Goal: Transaction & Acquisition: Download file/media

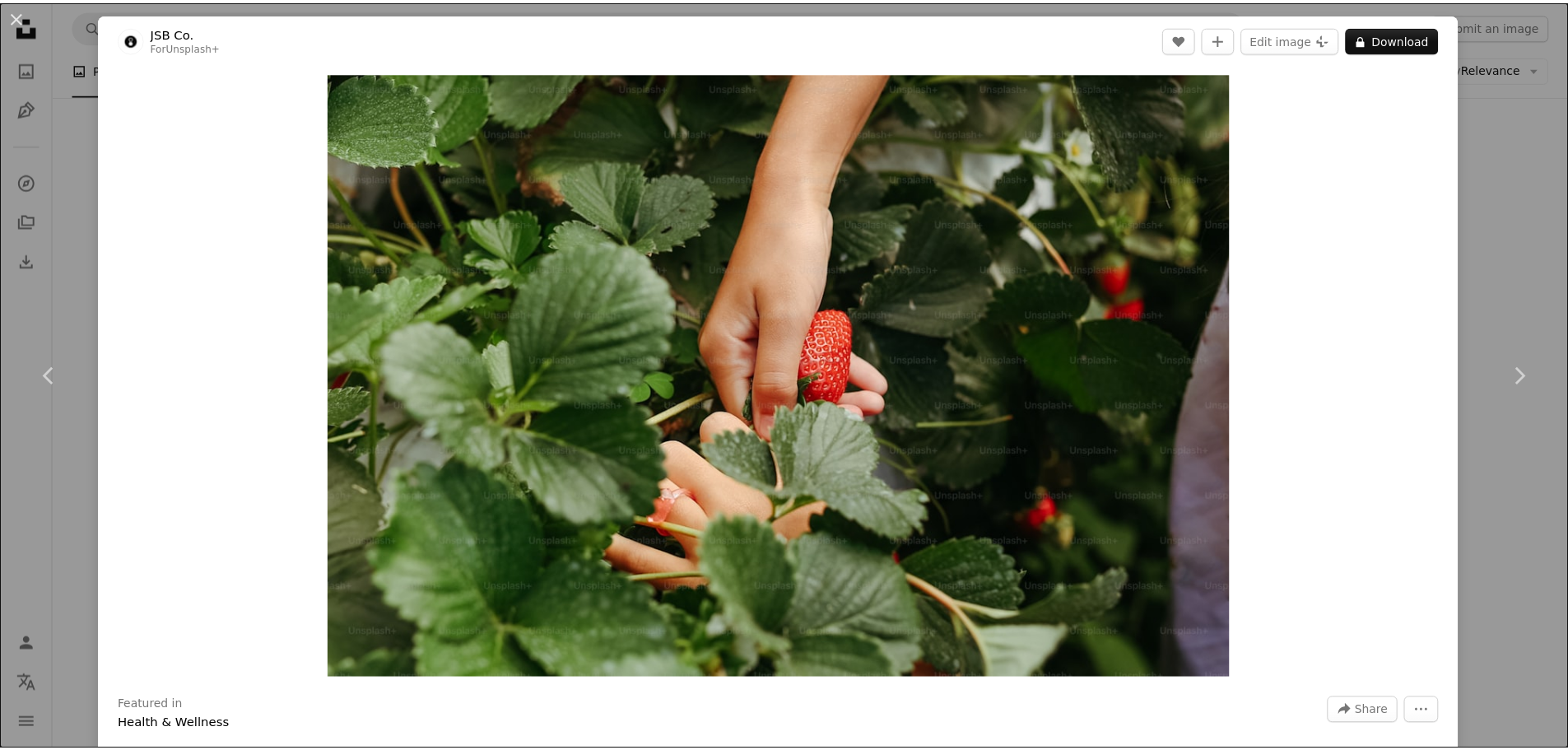
scroll to position [247, 0]
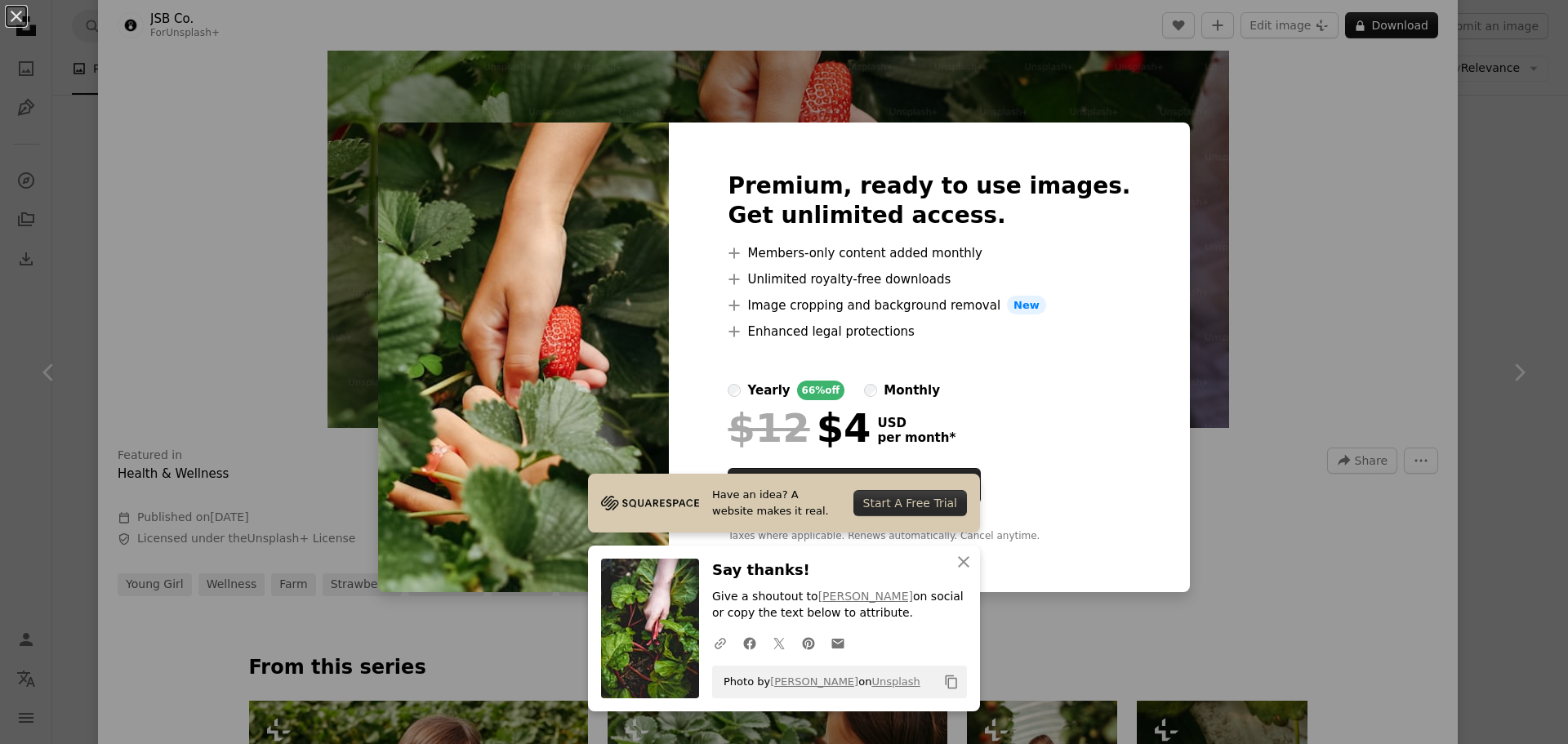
drag, startPoint x: 1240, startPoint y: 247, endPoint x: 1250, endPoint y: 234, distance: 16.4
click at [1243, 244] on div "An X shape Premium, ready to use images. Get unlimited access. A plus sign Memb…" at bounding box center [784, 372] width 1568 height 744
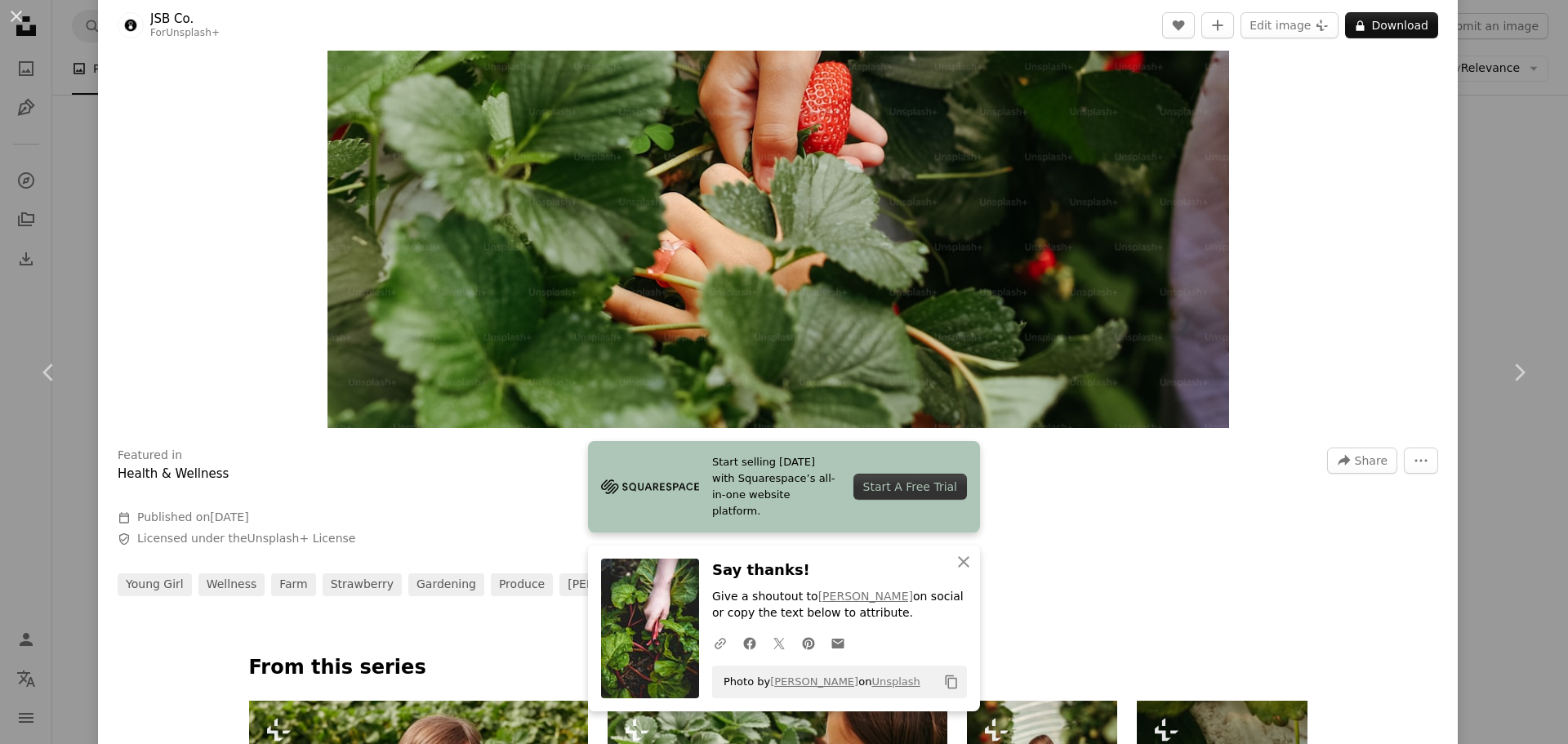
click at [1516, 163] on div "An X shape Chevron left Chevron right JSB Co. For Unsplash+ A heart A plus sign…" at bounding box center [784, 372] width 1568 height 744
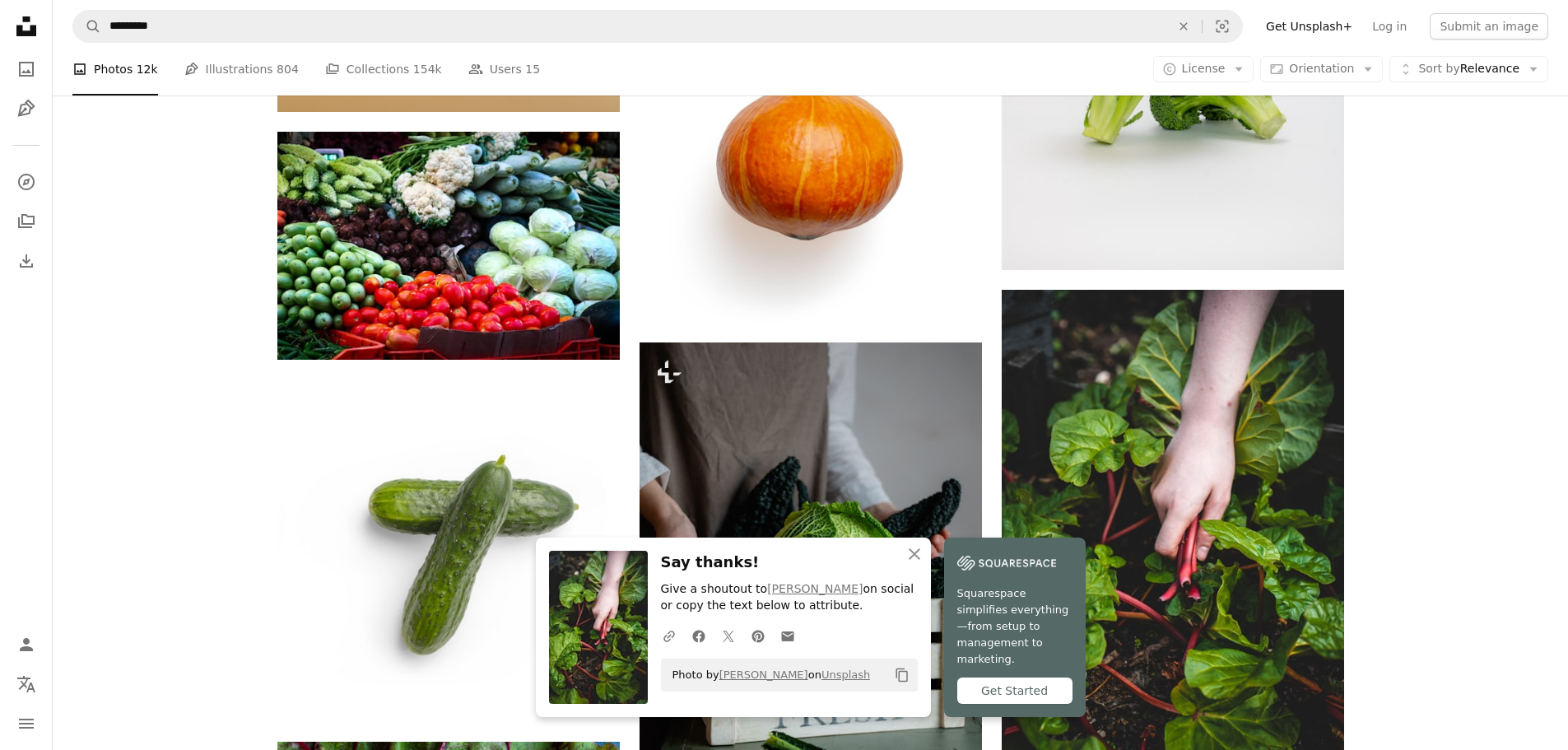
click at [1334, 26] on link "Get Unsplash+" at bounding box center [1308, 26] width 107 height 26
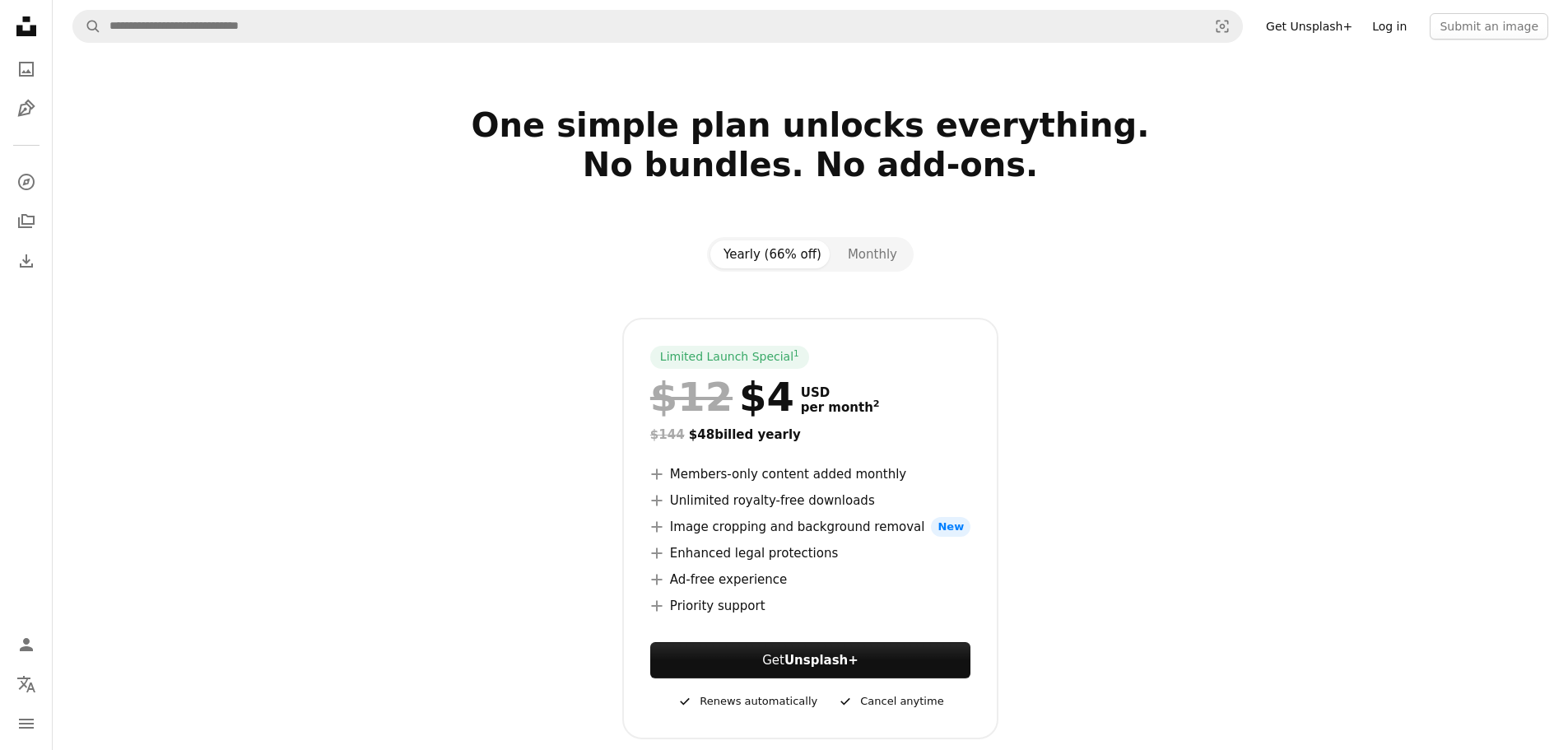
click at [1398, 36] on link "Log in" at bounding box center [1389, 26] width 55 height 26
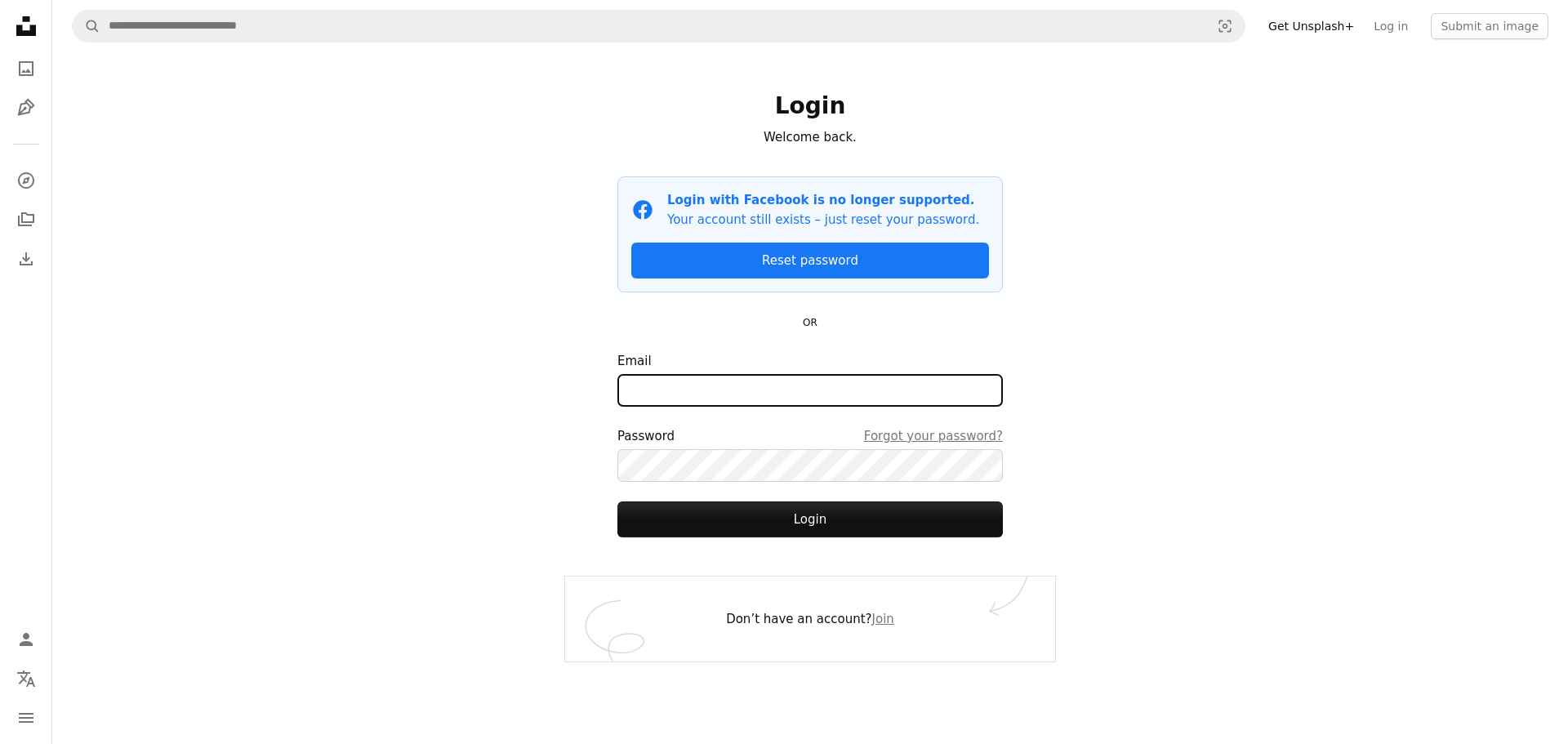
type input "**********"
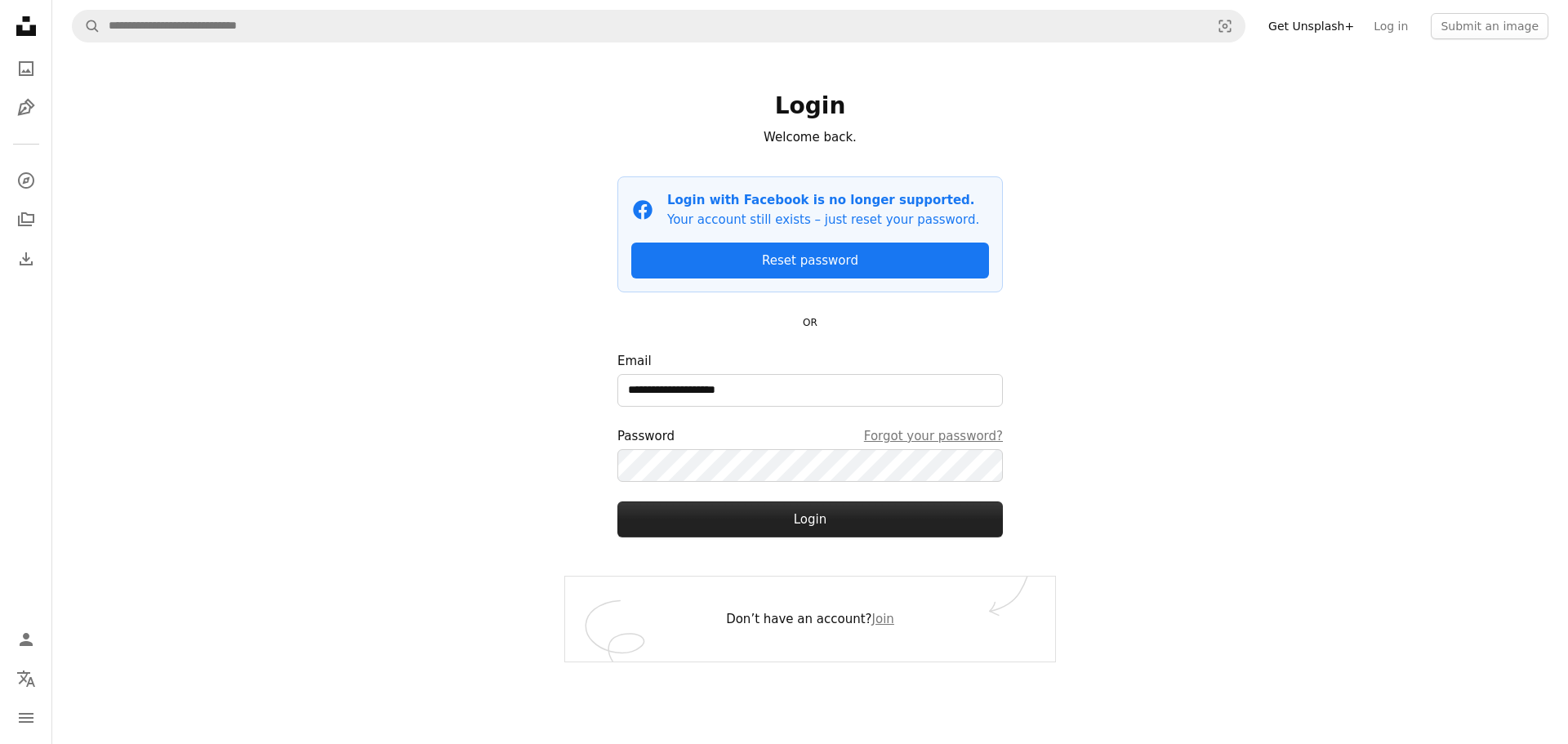
click at [768, 513] on button "Login" at bounding box center [810, 519] width 386 height 36
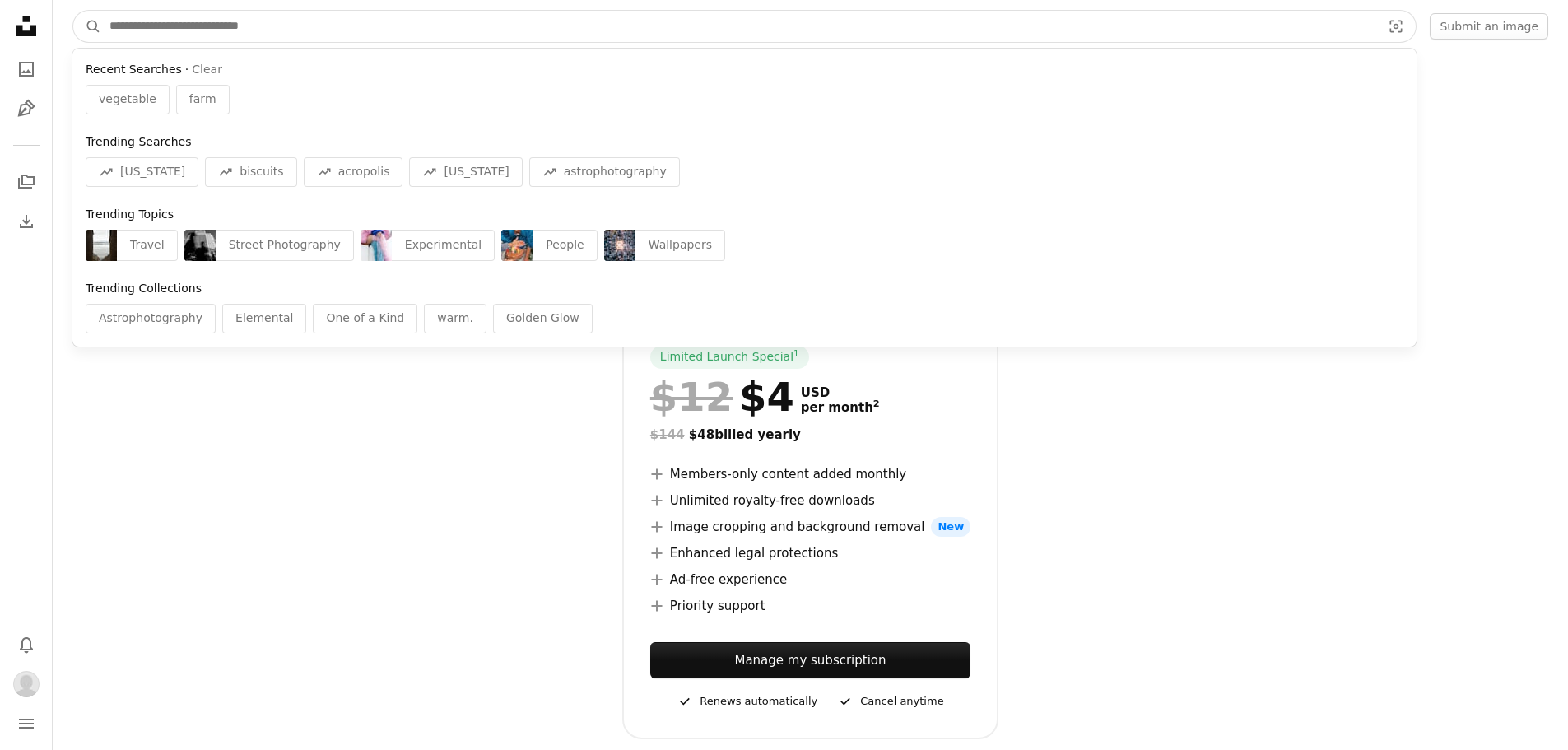
click at [285, 32] on input "Find visuals sitewide" at bounding box center [739, 26] width 1275 height 31
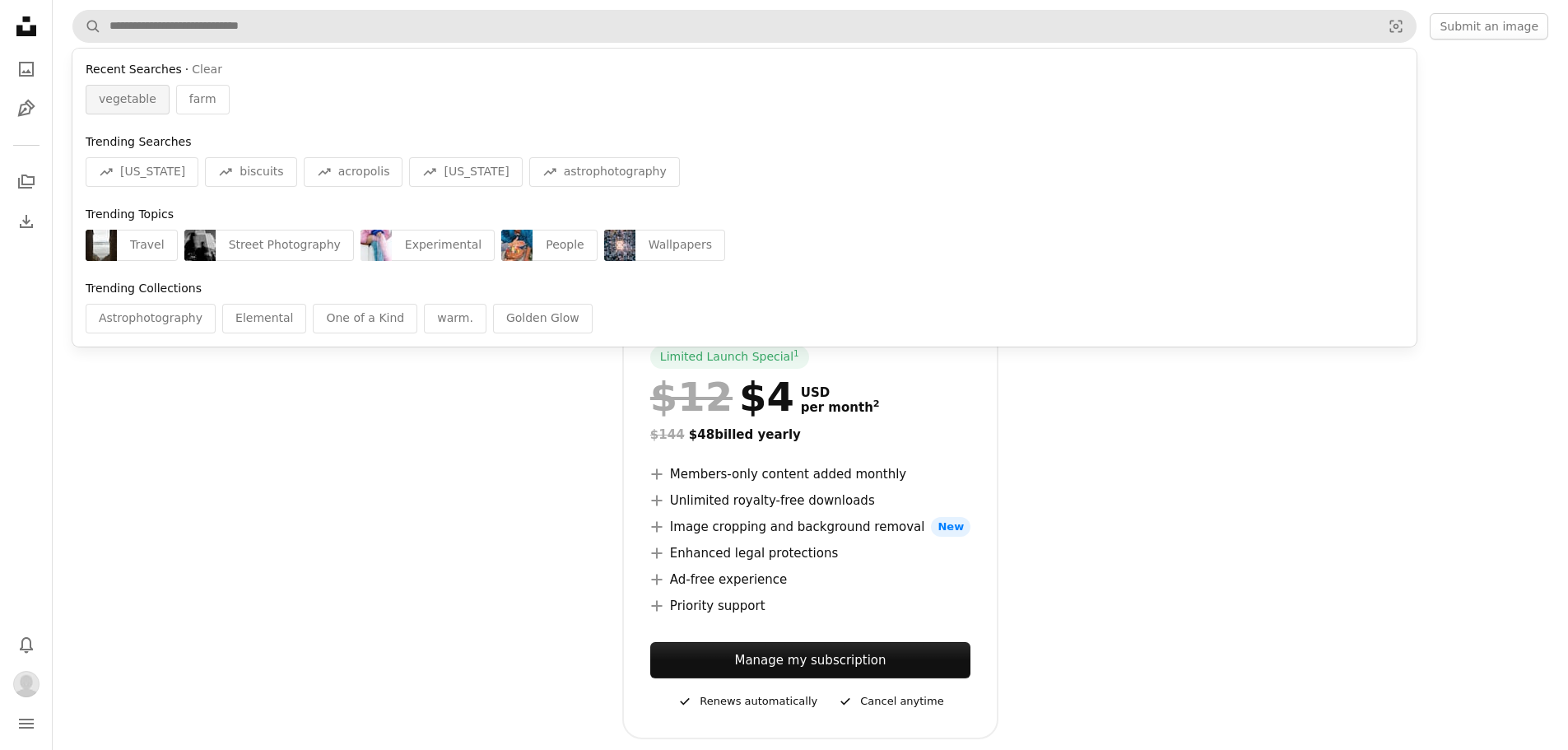
click at [122, 101] on span "vegetable" at bounding box center [127, 99] width 57 height 16
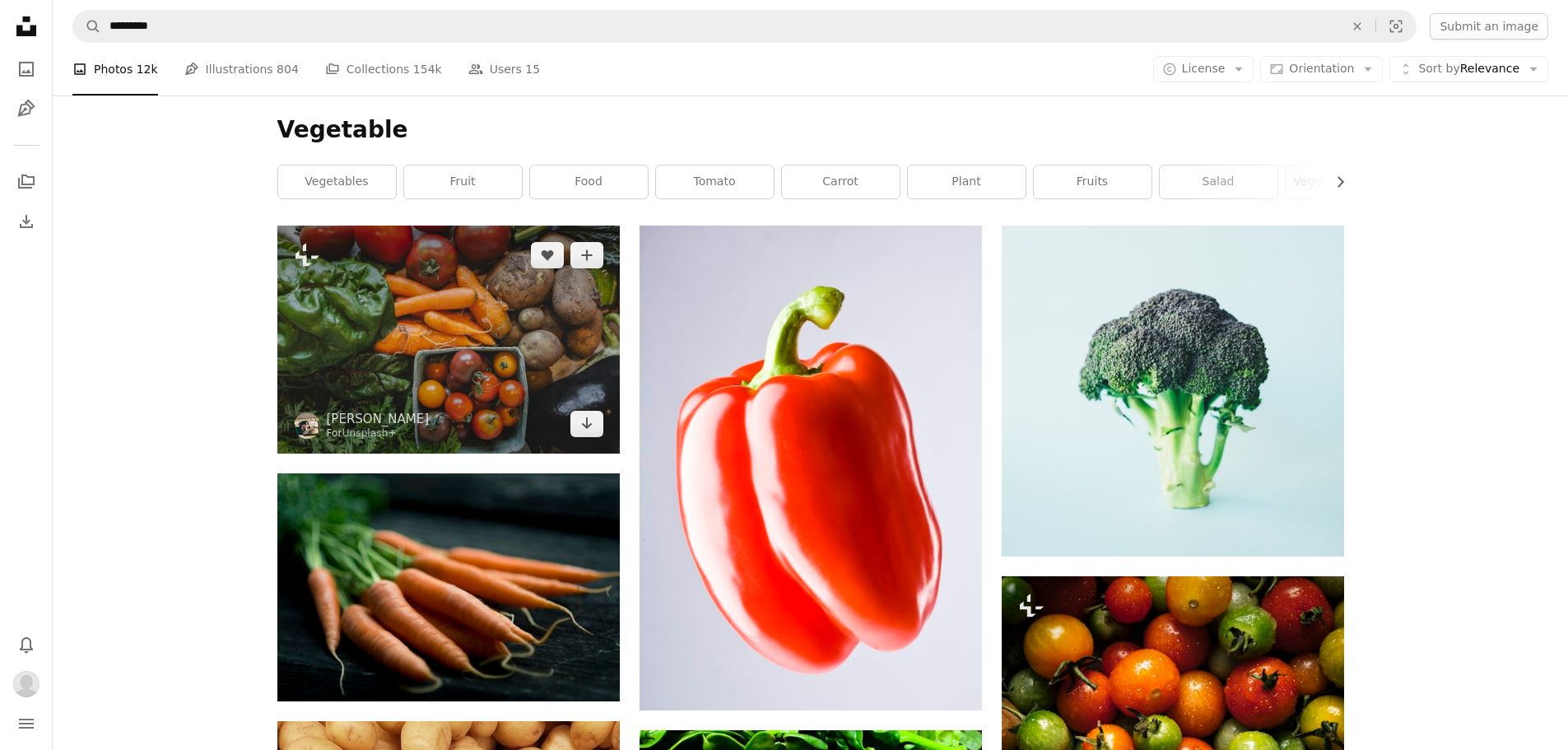
click at [479, 341] on img at bounding box center [449, 340] width 342 height 228
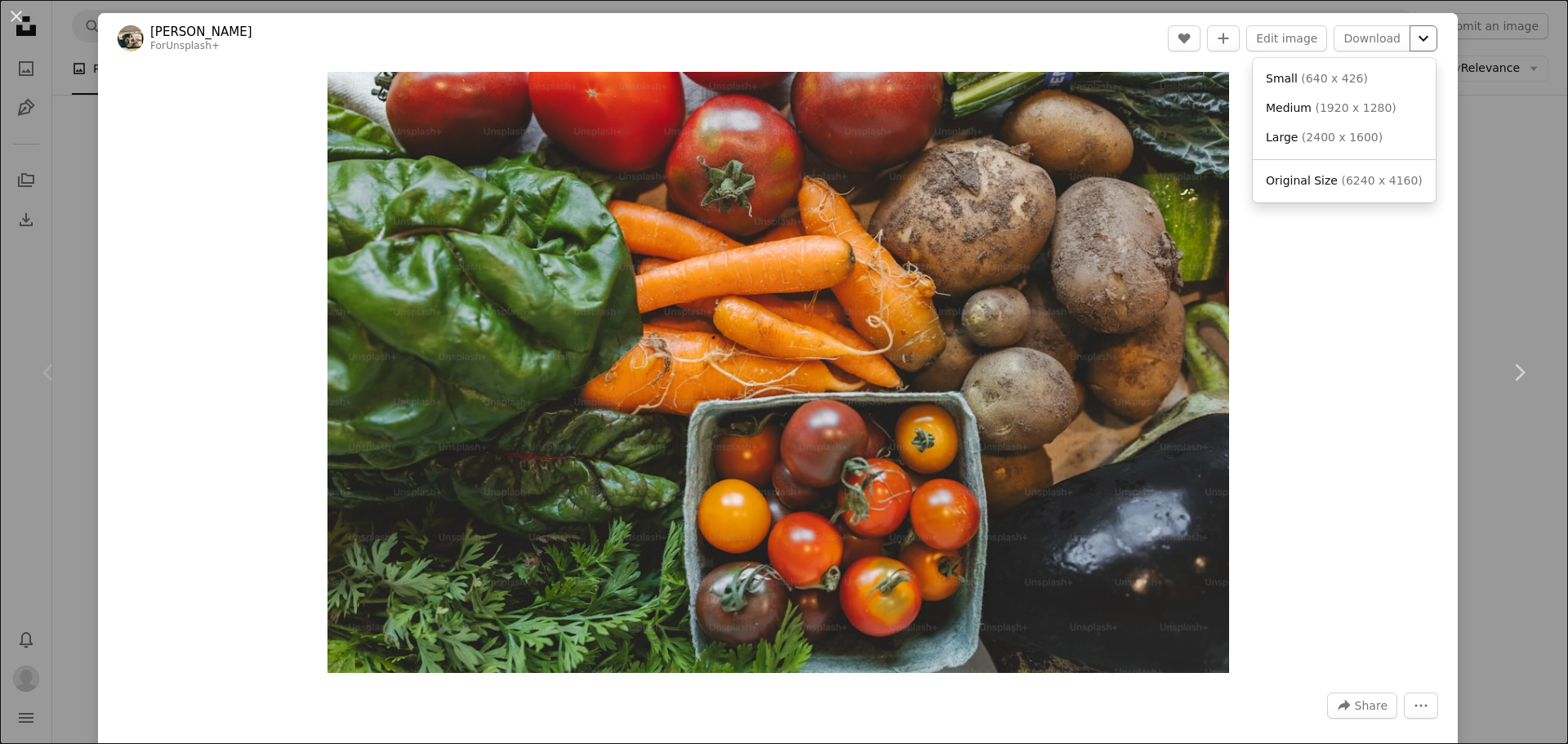
click at [1410, 39] on icon "Chevron down" at bounding box center [1422, 38] width 26 height 20
click at [1385, 180] on span "( 6240 x 4160 )" at bounding box center [1381, 180] width 81 height 13
click at [1492, 227] on div "An X shape Chevron left Chevron right Hans For Unsplash+ A heart A plus sign Ed…" at bounding box center [784, 372] width 1568 height 744
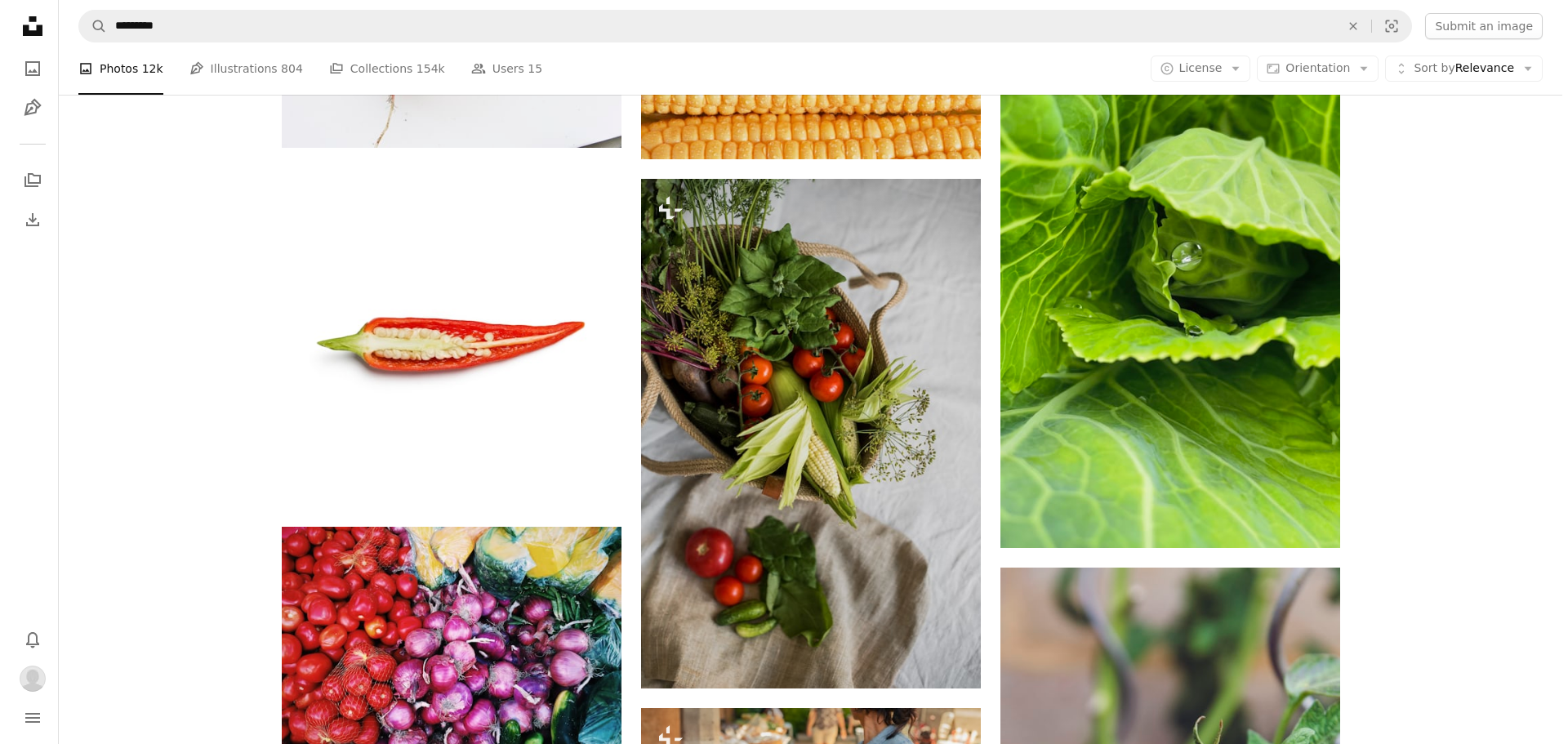
scroll to position [19770, 0]
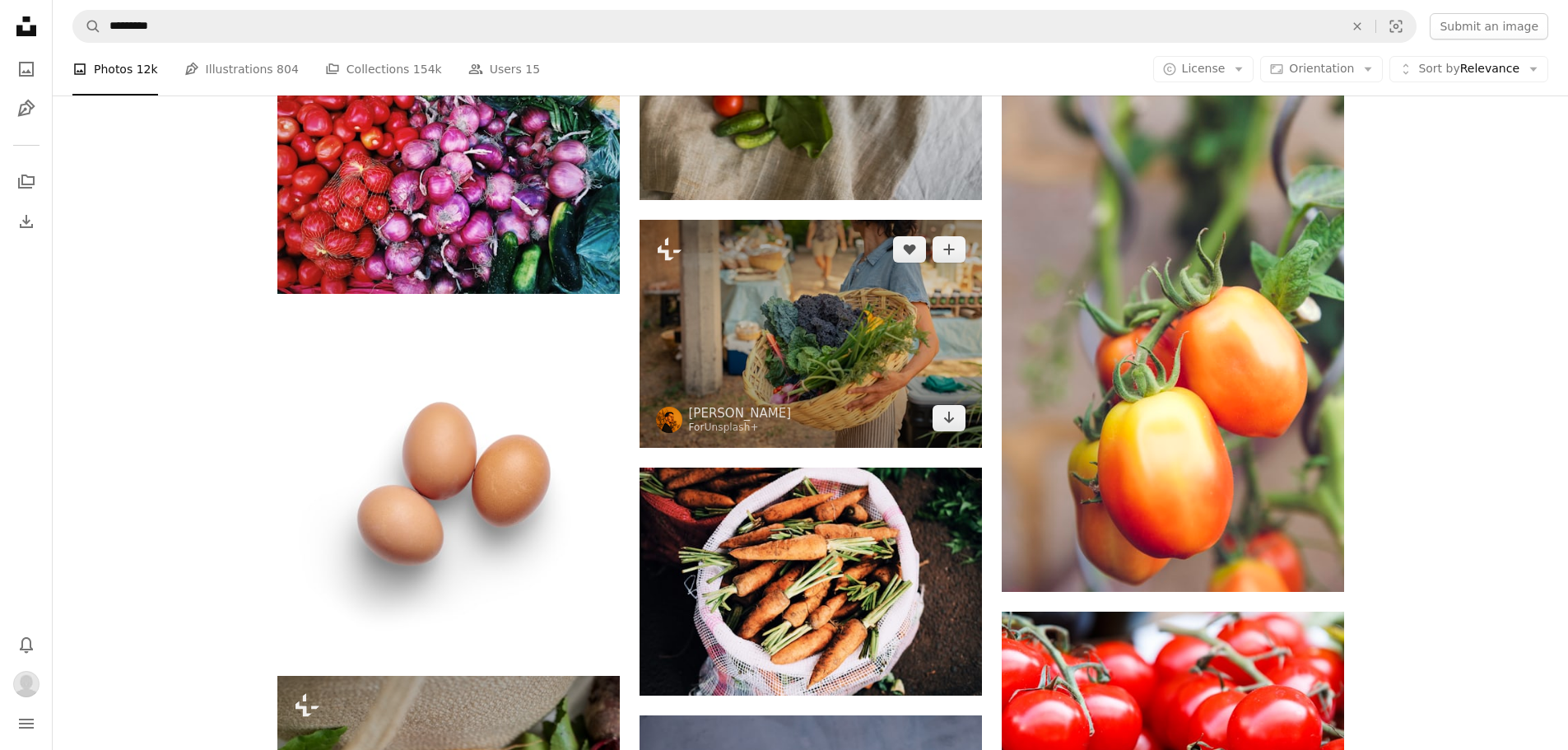
click at [866, 360] on img at bounding box center [810, 333] width 342 height 228
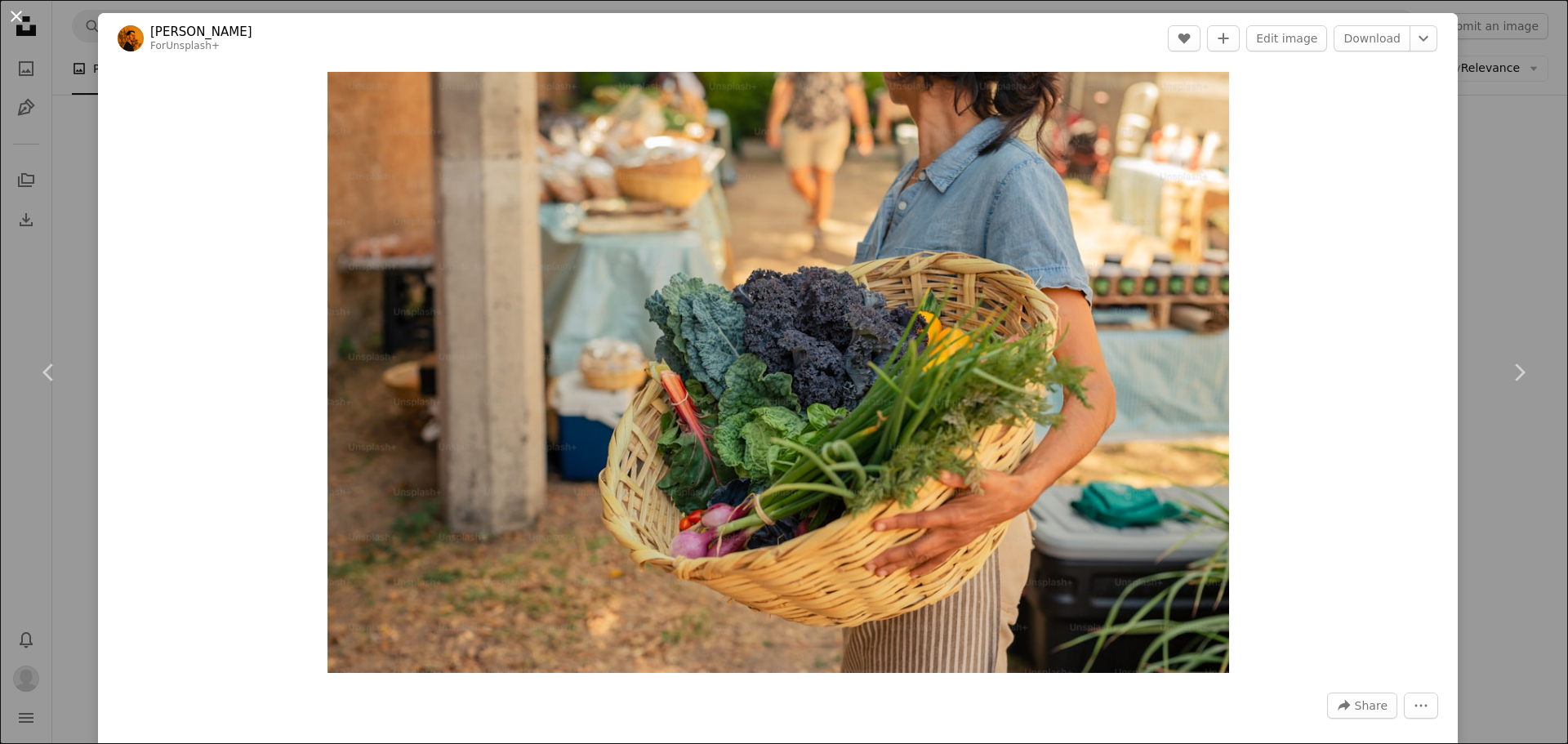
click at [17, 20] on button "An X shape" at bounding box center [16, 16] width 20 height 20
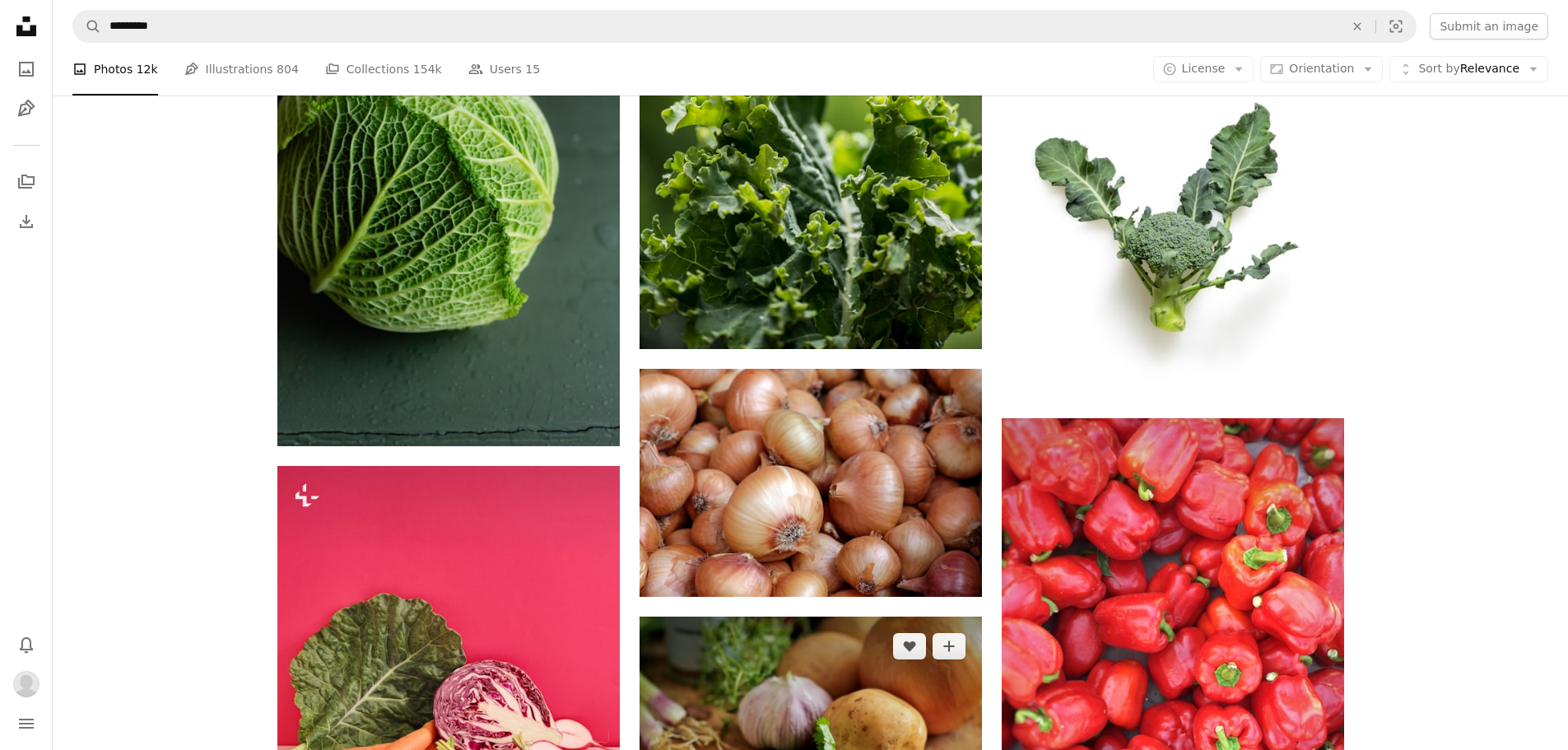
scroll to position [27258, 0]
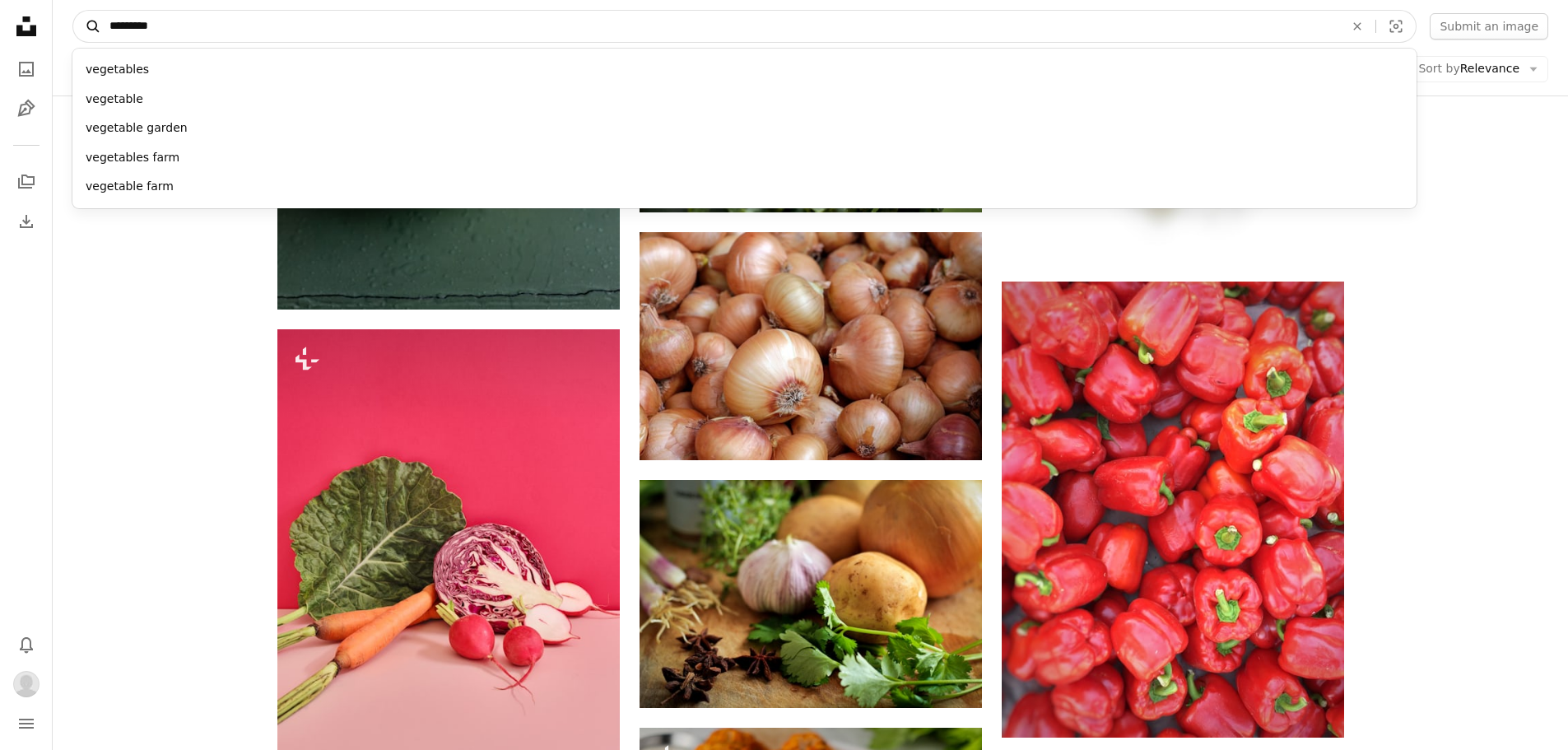
drag, startPoint x: 176, startPoint y: 25, endPoint x: 93, endPoint y: 25, distance: 83.0
click at [93, 25] on form "A magnifying glass ********* vegetables vegetable vegetable garden vegetables f…" at bounding box center [744, 26] width 1344 height 33
click at [195, 30] on input "*********" at bounding box center [720, 26] width 1238 height 31
drag, startPoint x: 178, startPoint y: 21, endPoint x: 62, endPoint y: 18, distance: 116.0
click at [62, 18] on nav "A magnifying glass ********* vegetables vegetable vegetable garden vegetables f…" at bounding box center [810, 26] width 1515 height 53
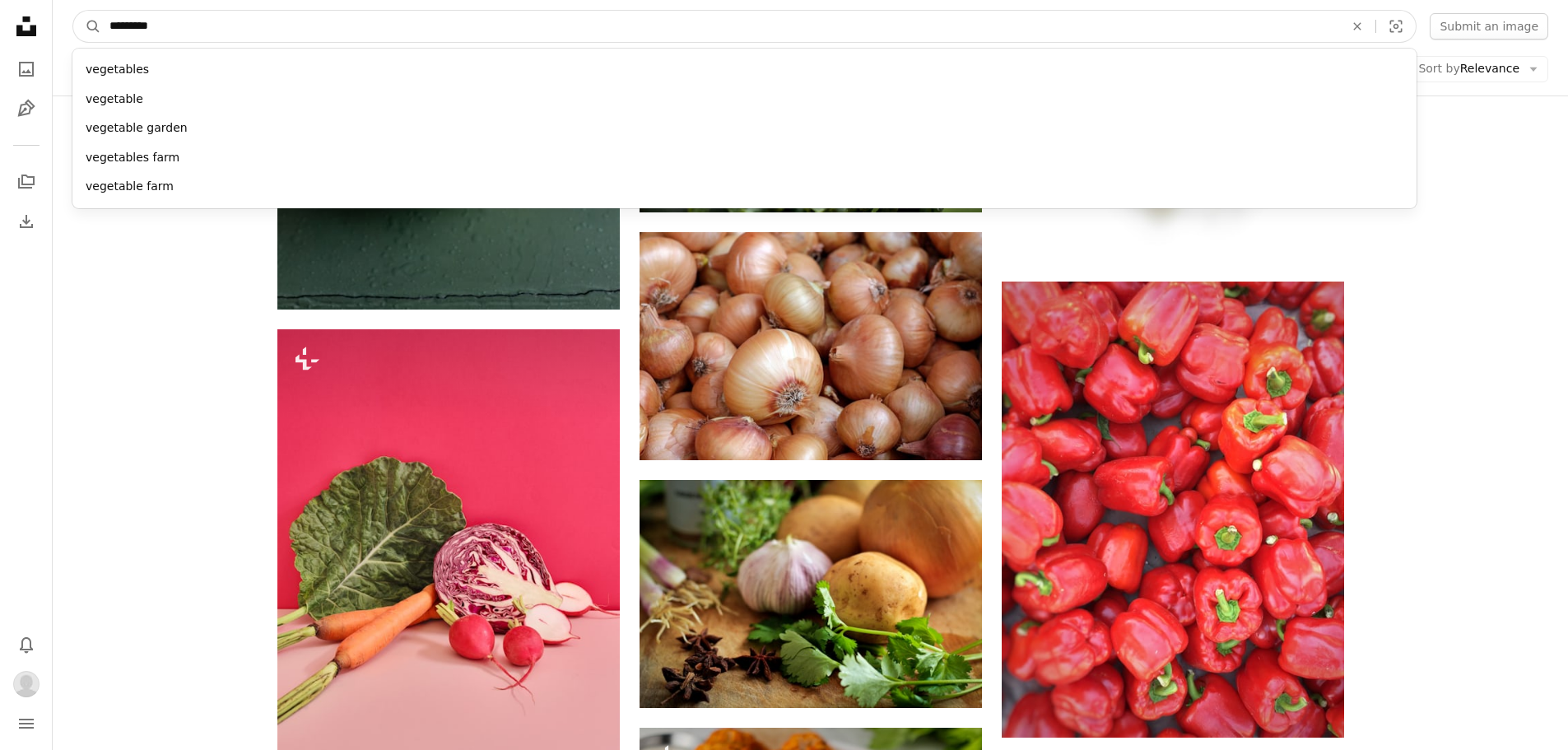
paste input "*"
type input "**********"
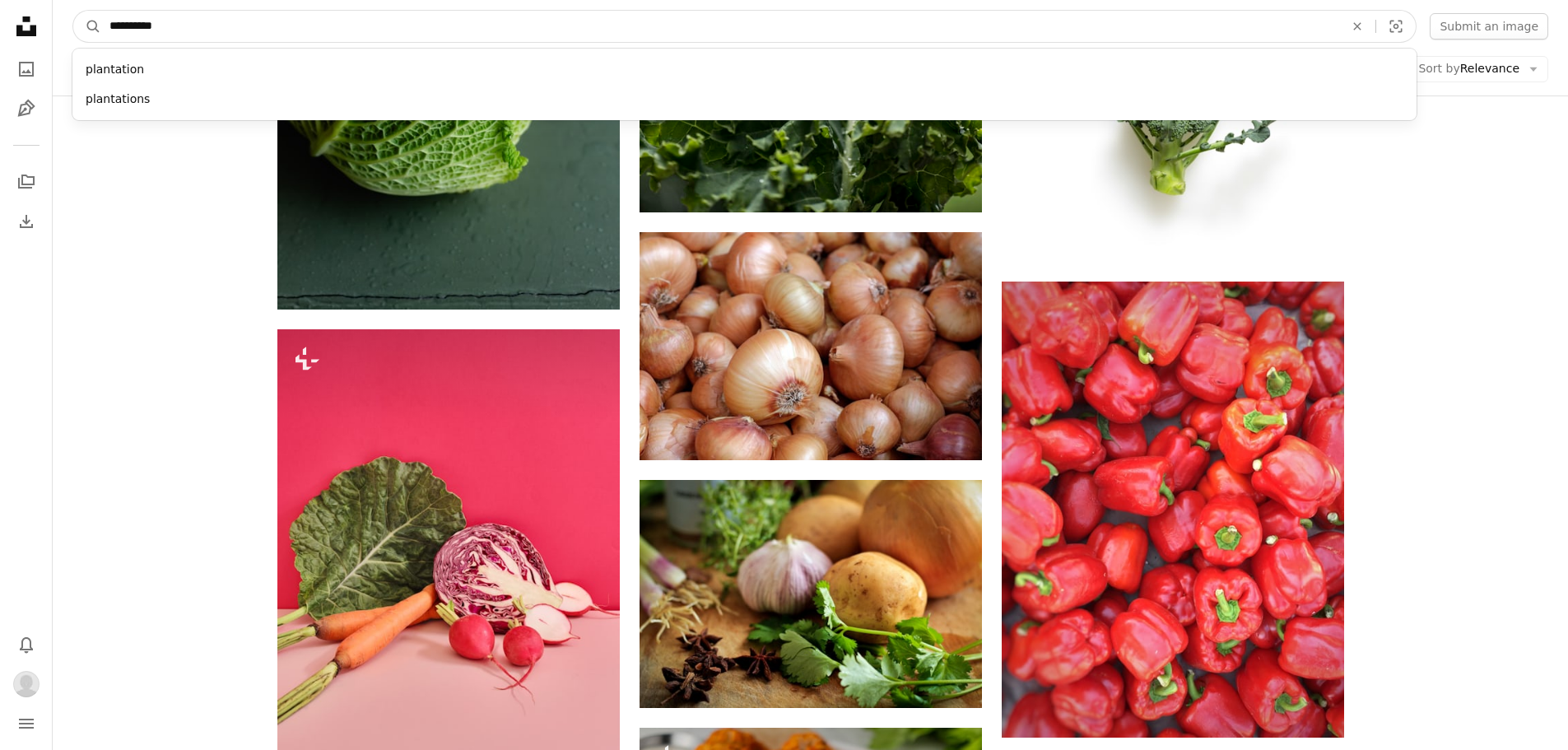
click button "A magnifying glass" at bounding box center [87, 26] width 28 height 31
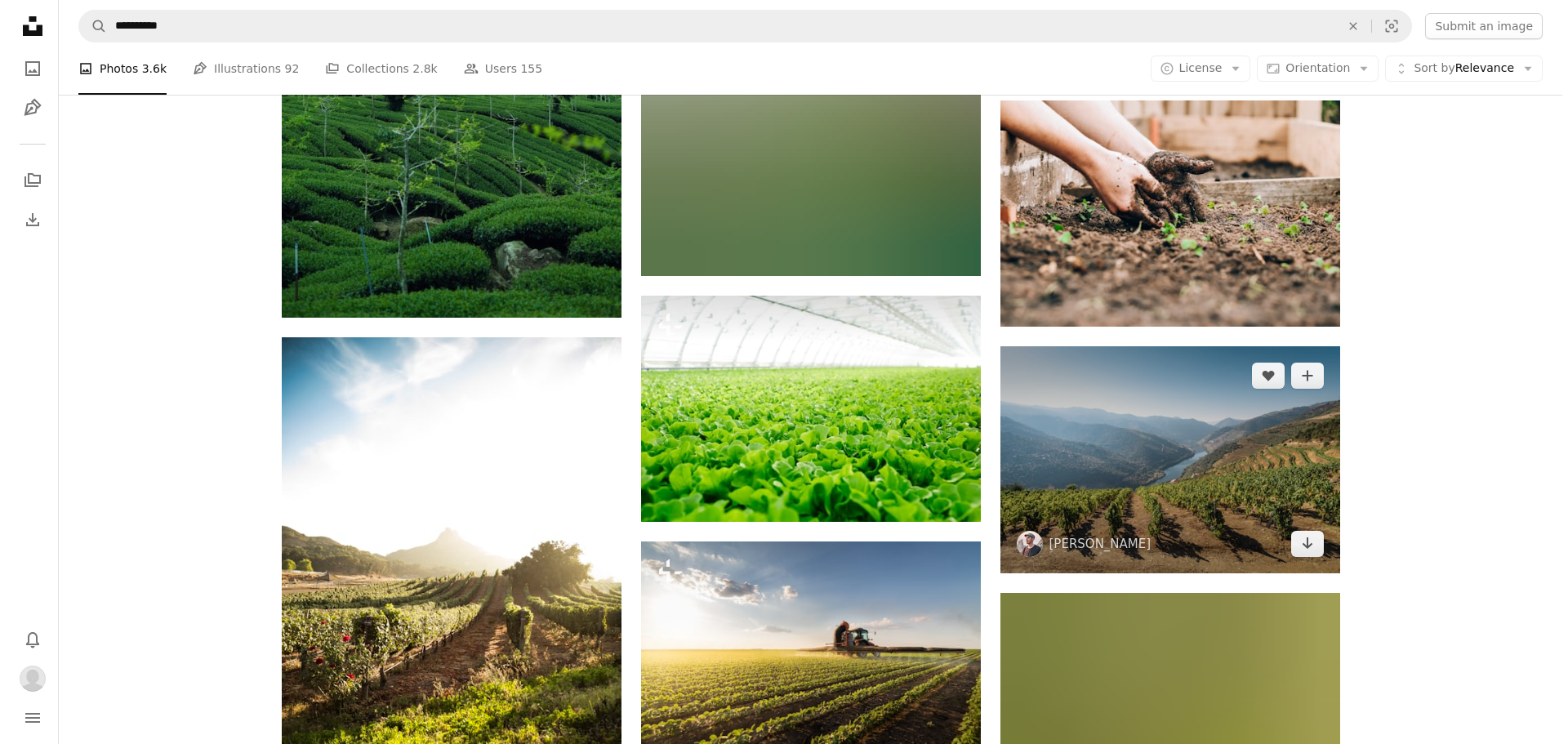
scroll to position [1144, 0]
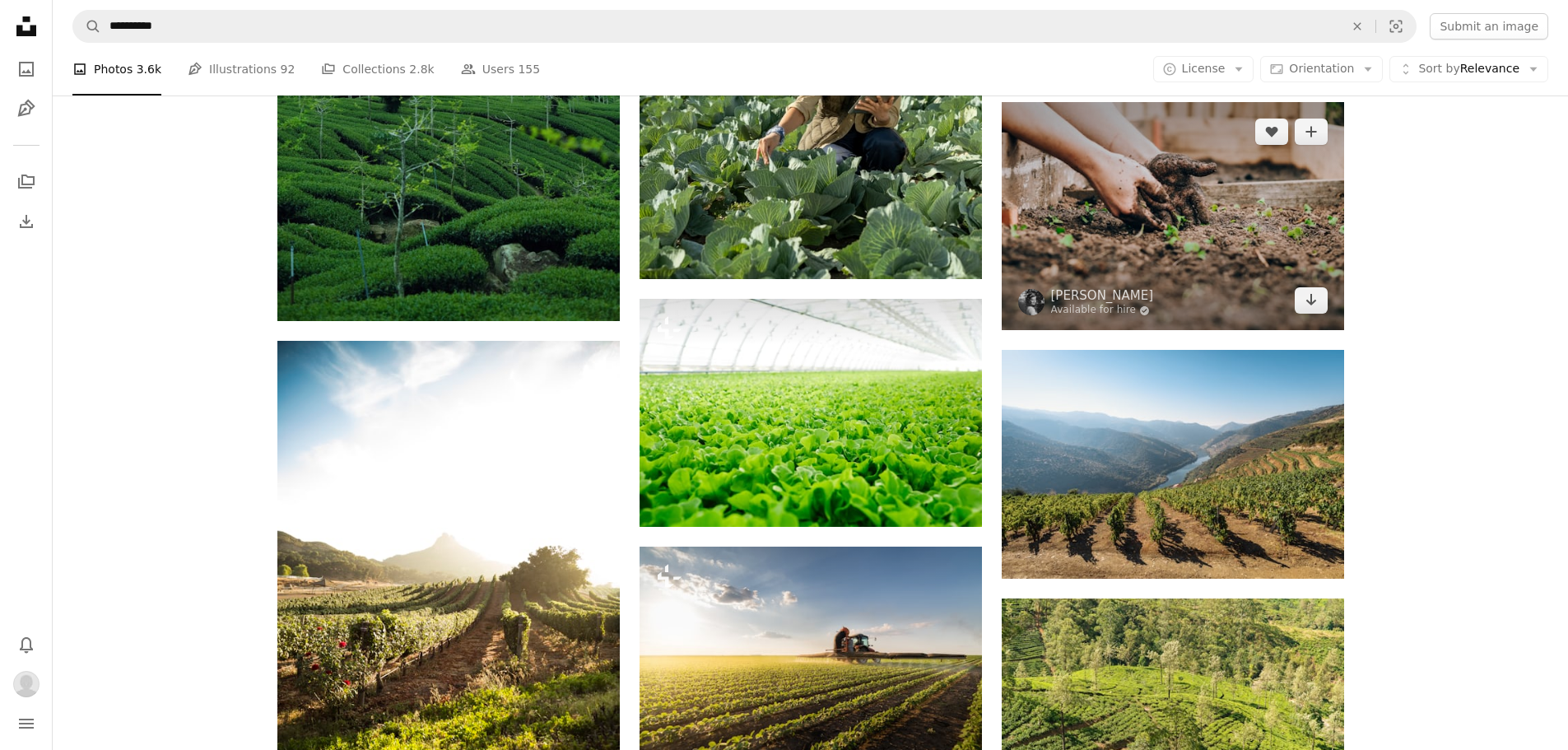
click at [1174, 225] on img at bounding box center [1172, 216] width 342 height 228
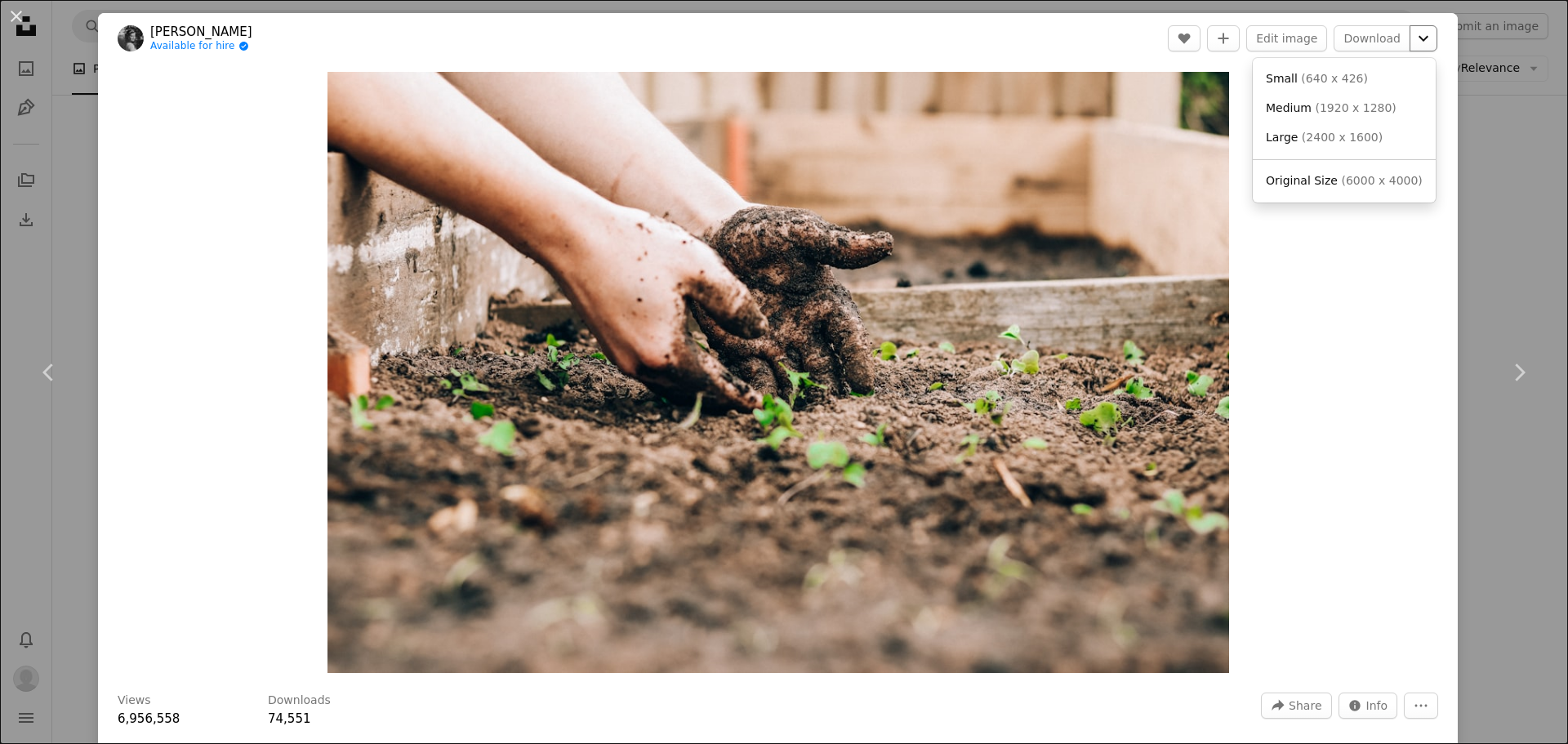
click at [1410, 41] on icon "Chevron down" at bounding box center [1422, 38] width 26 height 20
click at [1346, 187] on span "( 6000 x 4000 )" at bounding box center [1381, 180] width 81 height 13
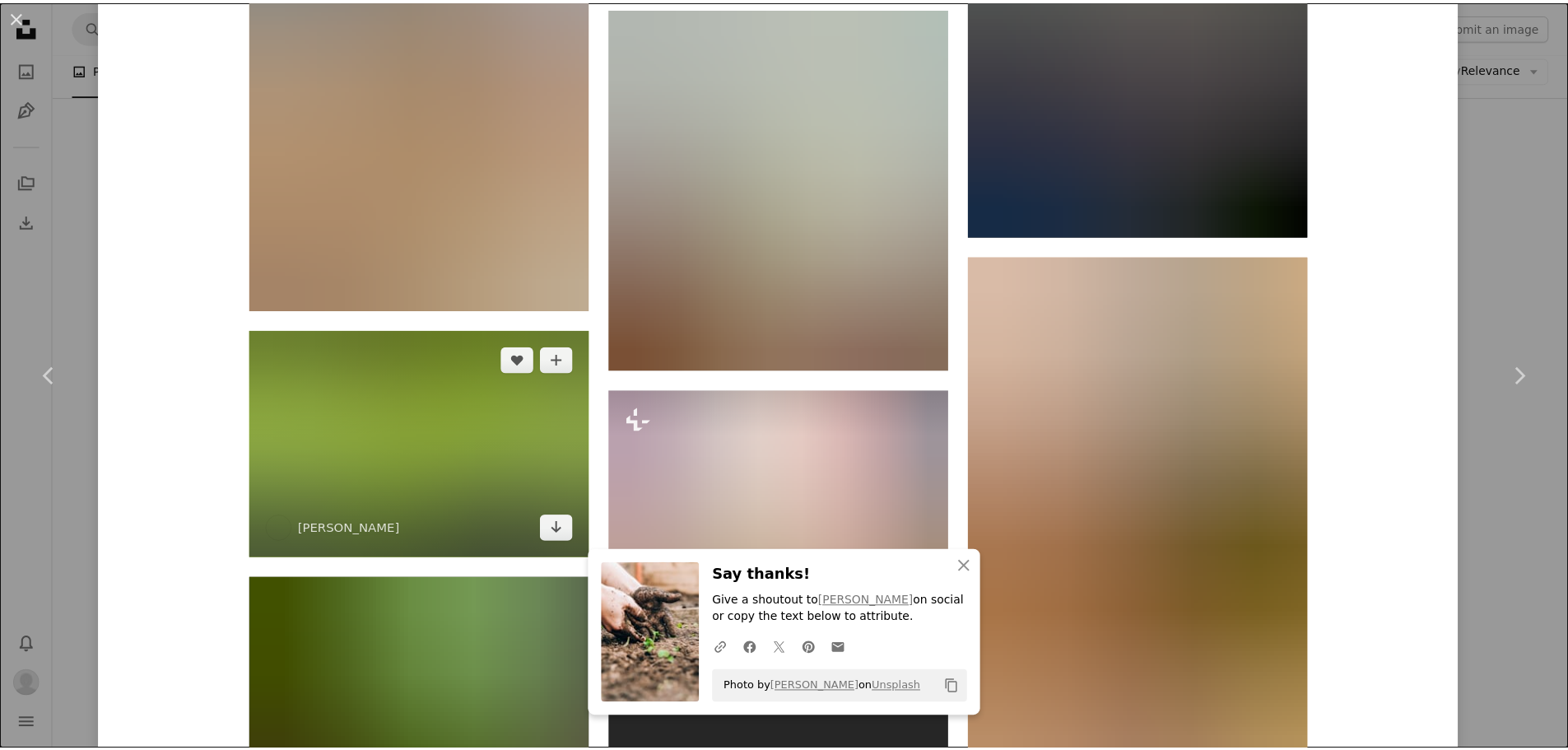
scroll to position [1812, 0]
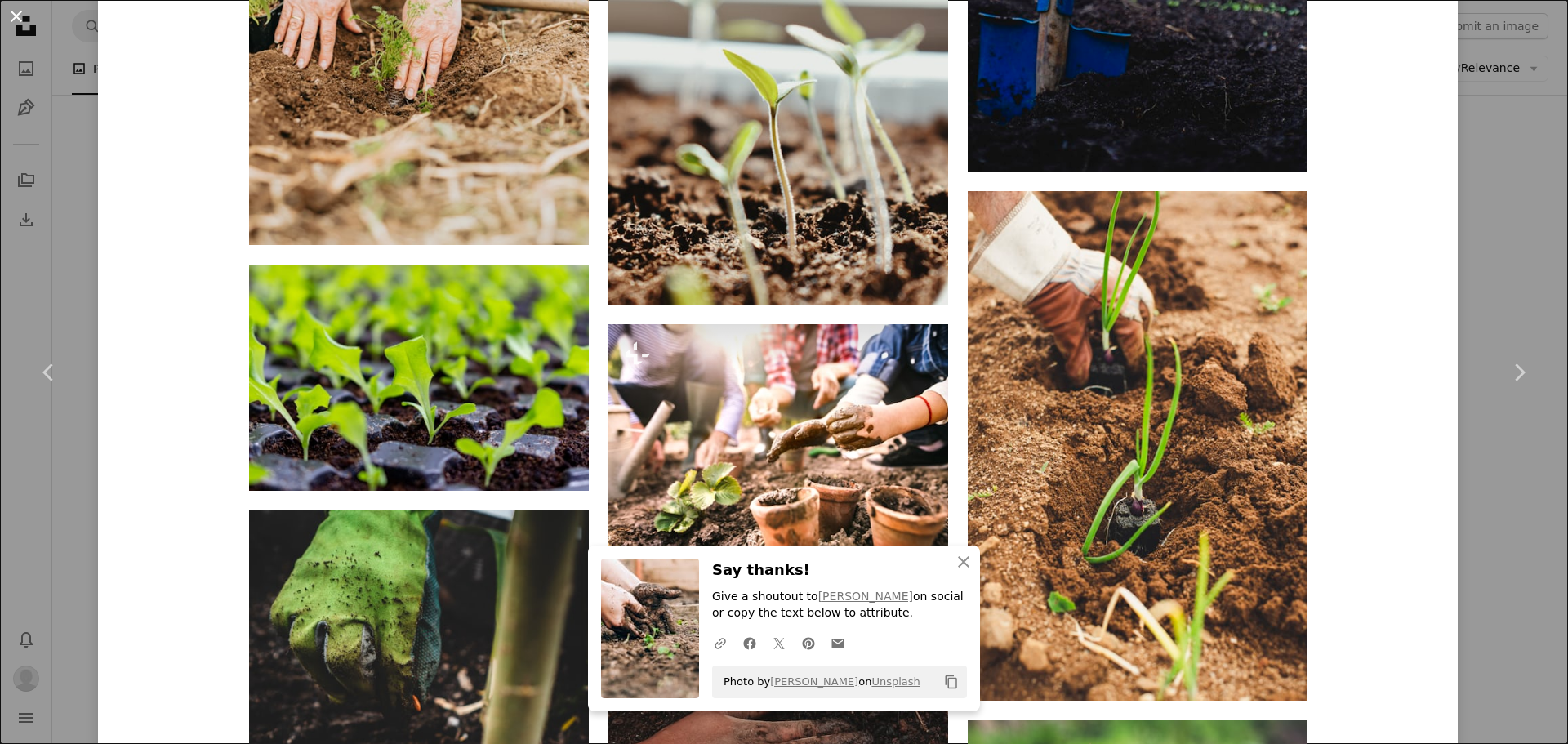
click at [14, 20] on button "An X shape" at bounding box center [16, 16] width 20 height 20
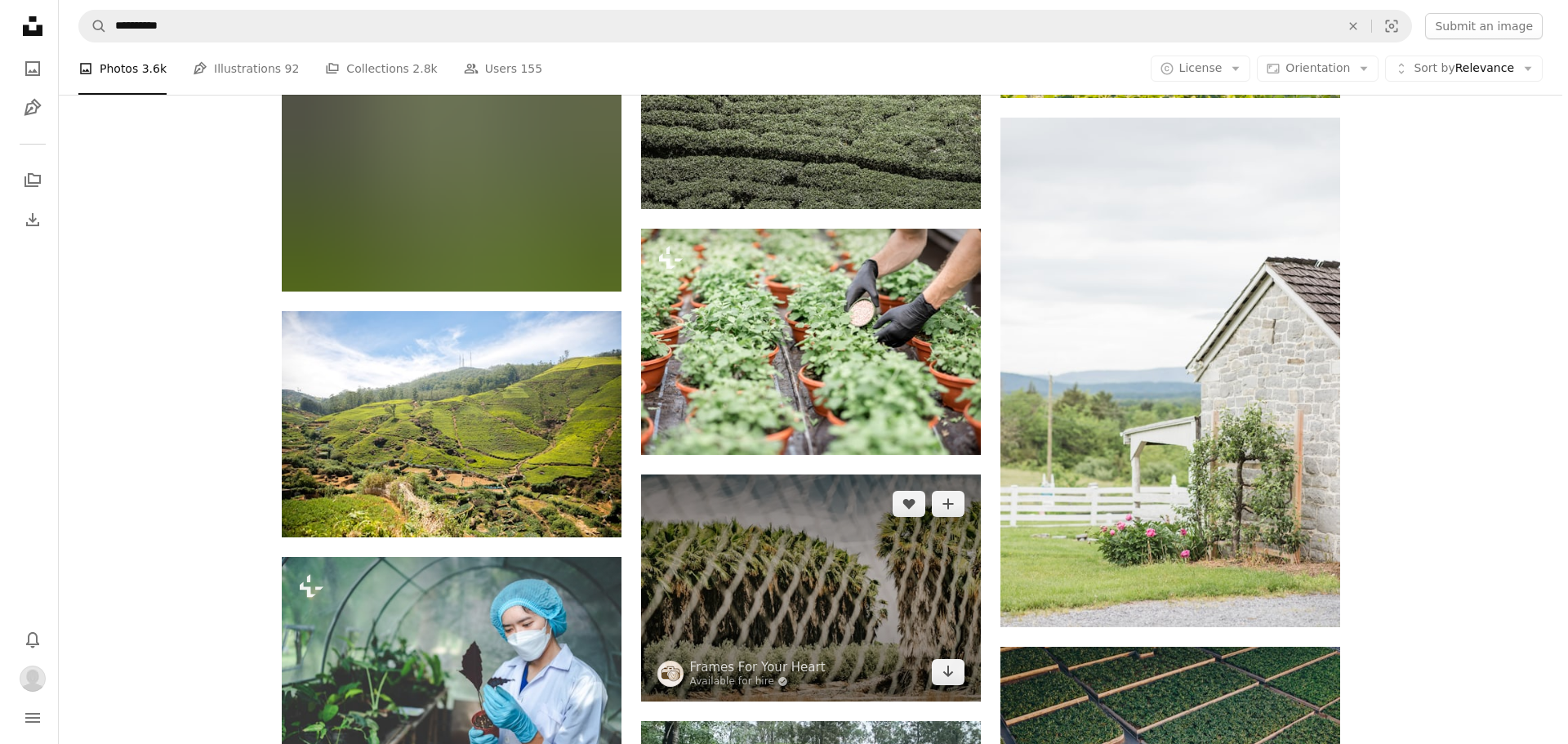
scroll to position [7516, 0]
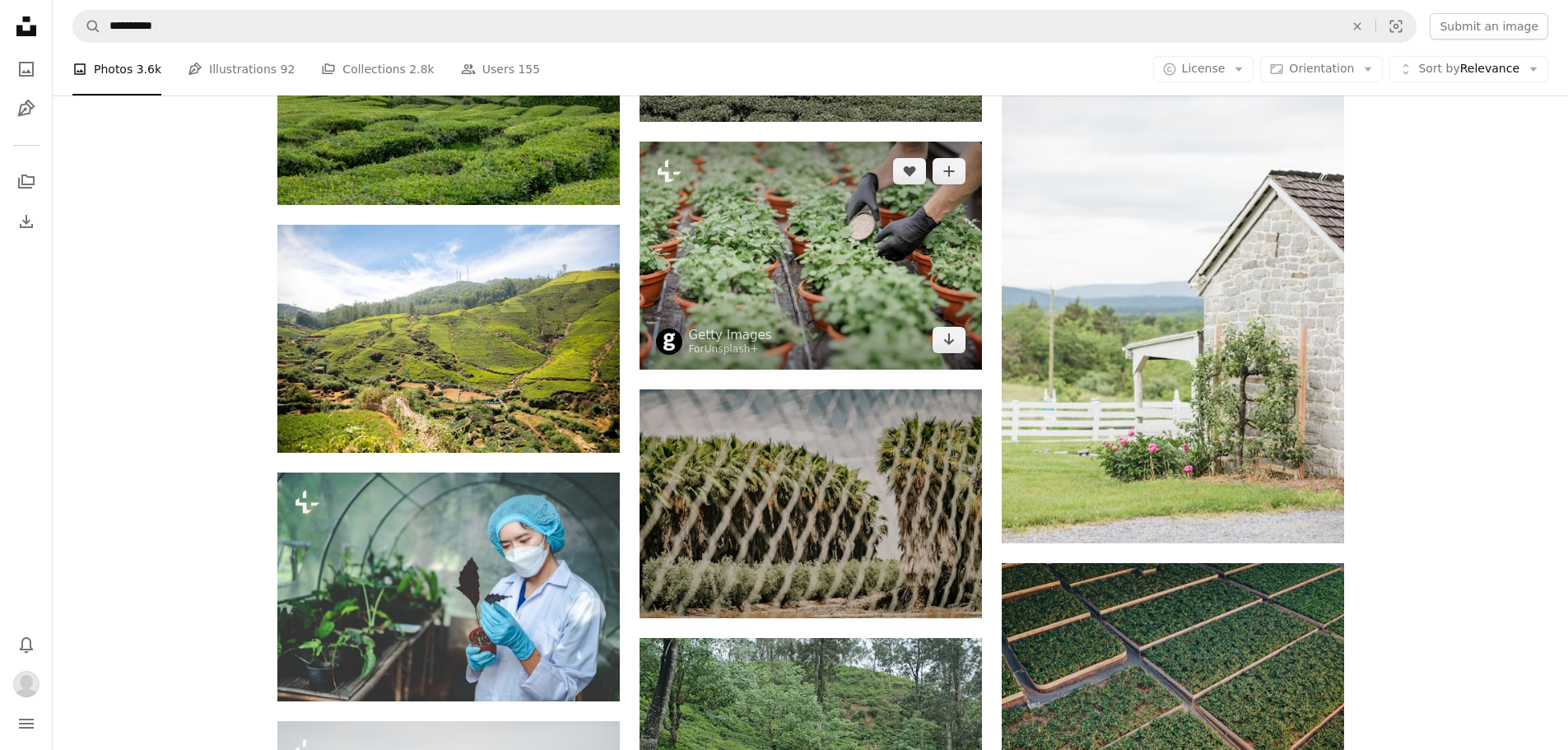
click at [836, 290] on img at bounding box center [810, 255] width 342 height 228
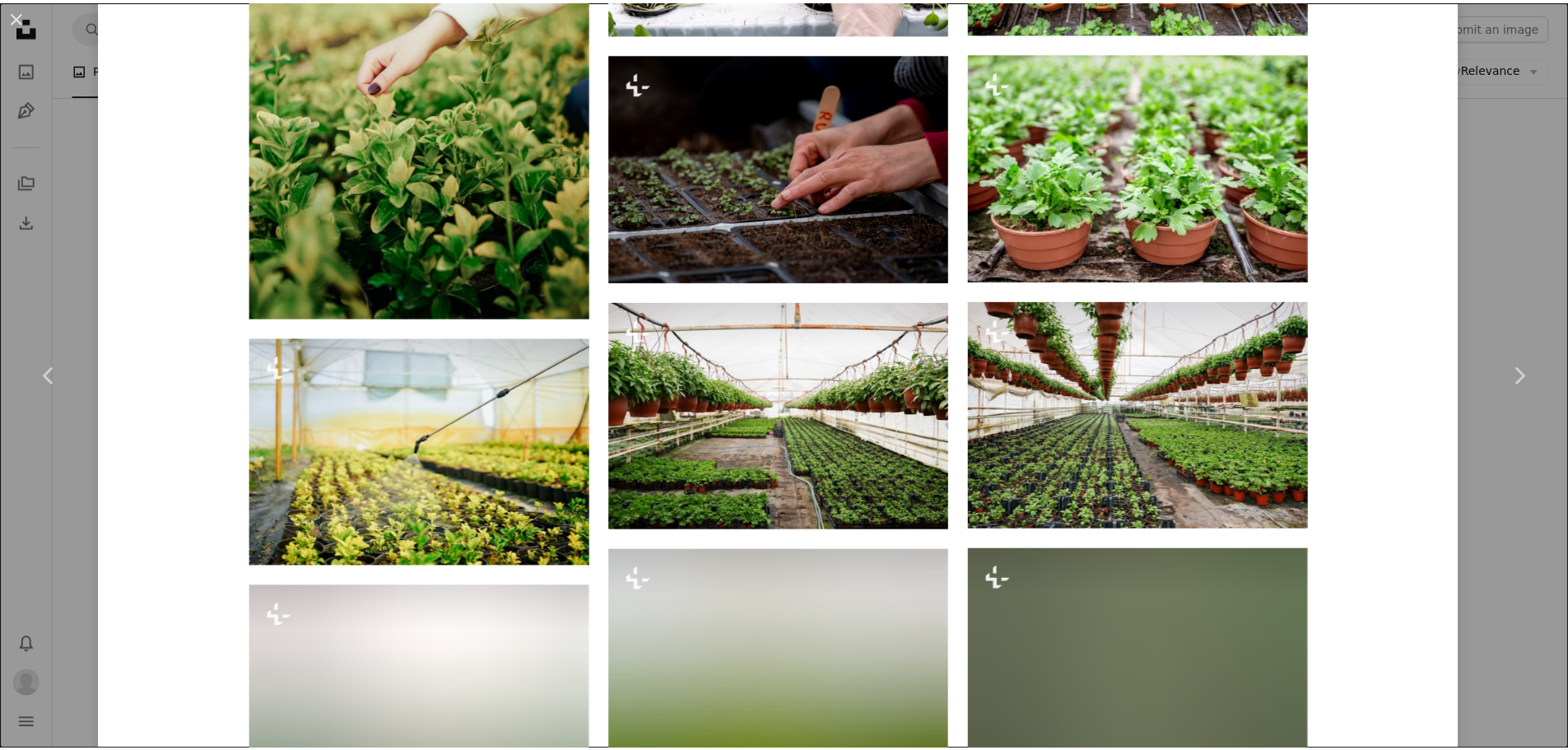
scroll to position [1729, 0]
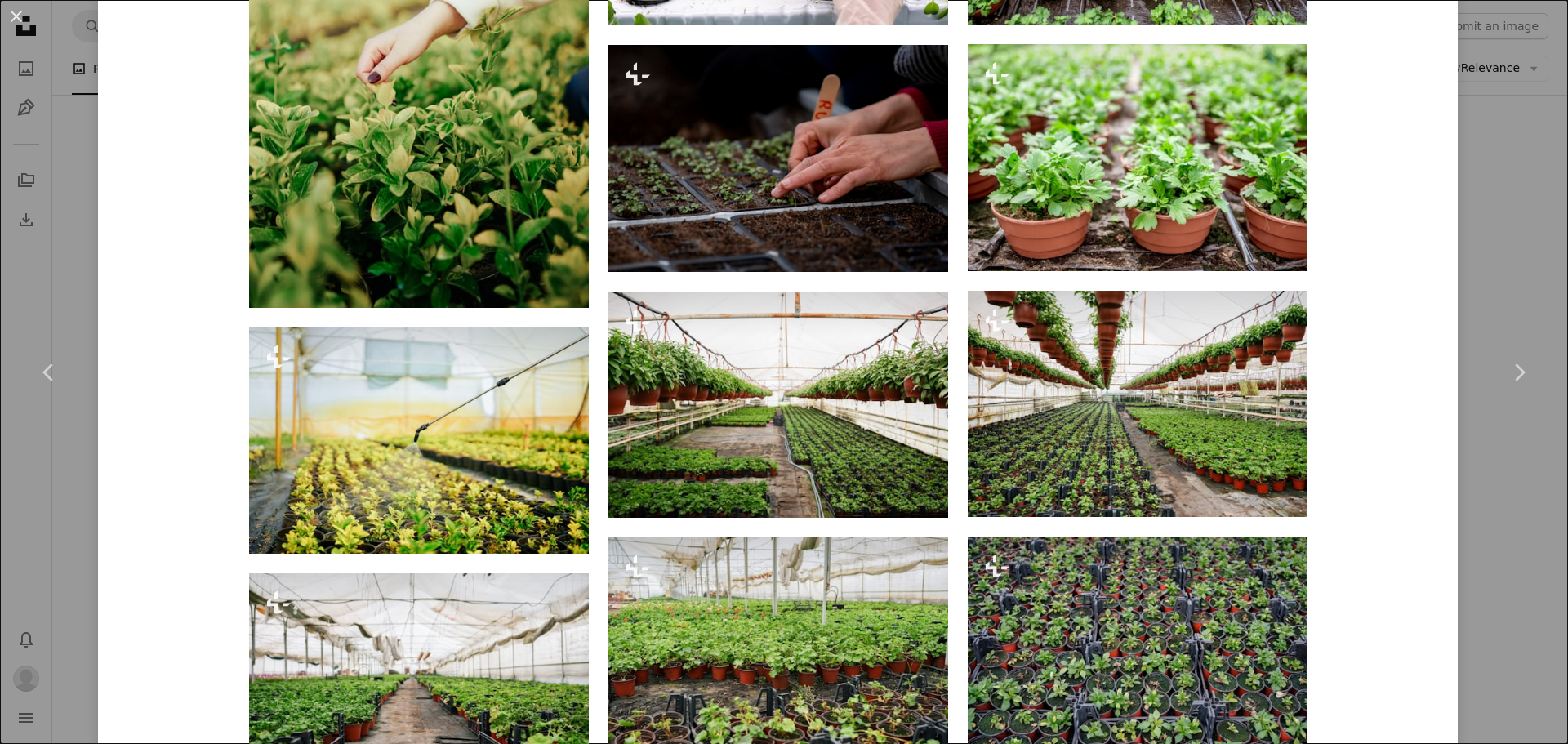
click at [10, 12] on button "An X shape" at bounding box center [16, 16] width 20 height 20
